Goal: Information Seeking & Learning: Learn about a topic

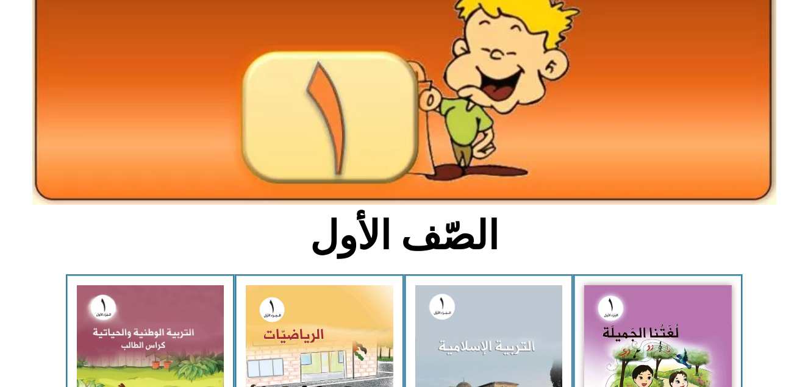
scroll to position [122, 0]
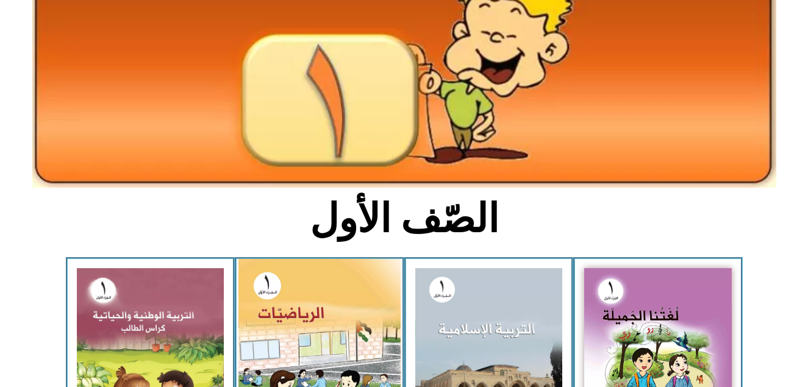
click at [309, 326] on img at bounding box center [319, 360] width 162 height 203
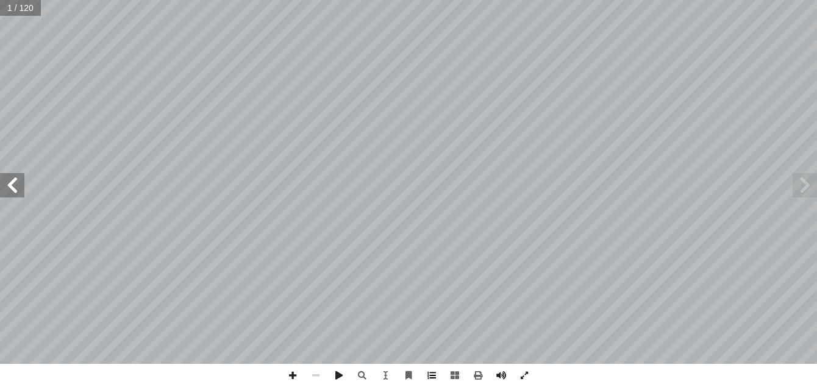
click at [429, 378] on span at bounding box center [431, 375] width 23 height 23
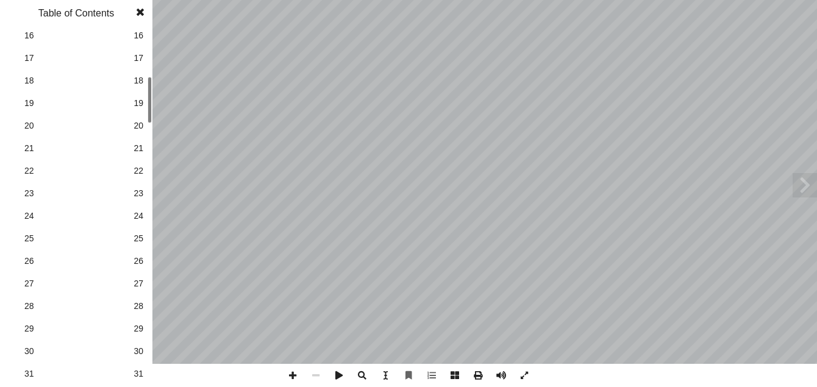
click at [157, 120] on div "الرياضيات ليف: أ ا فريق الت ا) ً د. [PERSON_NAME] (منسق . [PERSON_NAME] أ ا .[P…" at bounding box center [408, 193] width 817 height 387
click at [140, 240] on span "25" at bounding box center [139, 233] width 10 height 13
click at [140, 10] on span at bounding box center [140, 12] width 22 height 24
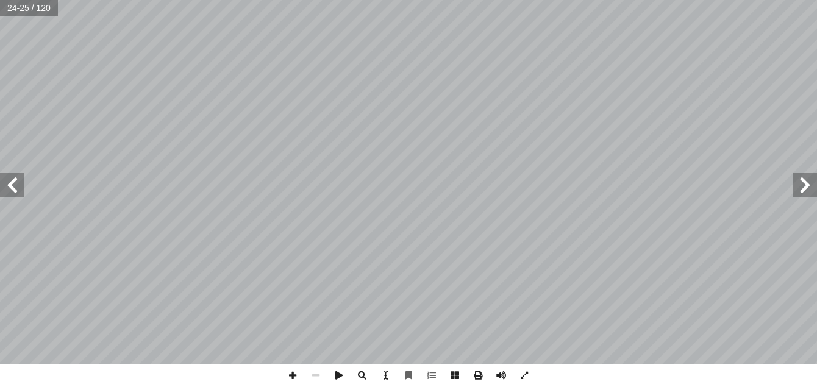
click at [16, 188] on span at bounding box center [12, 185] width 24 height 24
click at [295, 377] on span at bounding box center [292, 375] width 23 height 23
click at [281, 382] on div "22 ــــــــــــــــــــــــــــــــــــــــــــــــــــــــــــــــــــــــــــ…" at bounding box center [408, 193] width 817 height 387
click at [291, 374] on span at bounding box center [292, 375] width 23 height 23
click at [298, 111] on html "الصفحة الرئيسية الصف الأول الصف الثاني الصف الثالث الصف الرابع الصف الخامس الصف…" at bounding box center [408, 55] width 817 height 111
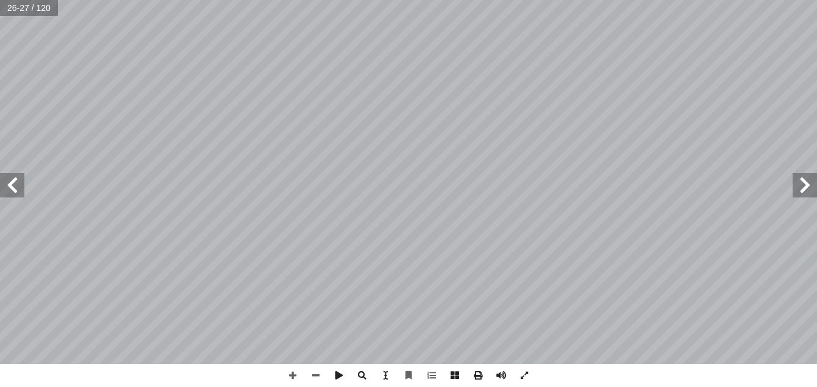
click at [15, 183] on span at bounding box center [12, 185] width 24 height 24
click at [15, 191] on span at bounding box center [12, 185] width 24 height 24
